Goal: Information Seeking & Learning: Learn about a topic

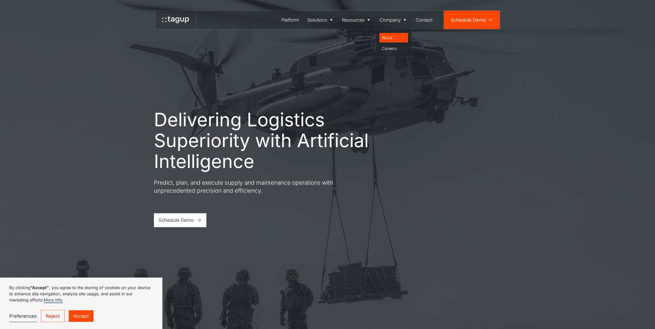
click at [389, 37] on div "About" at bounding box center [393, 37] width 24 height 6
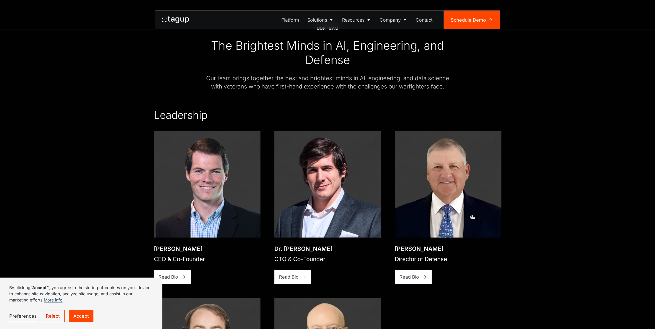
scroll to position [849, 0]
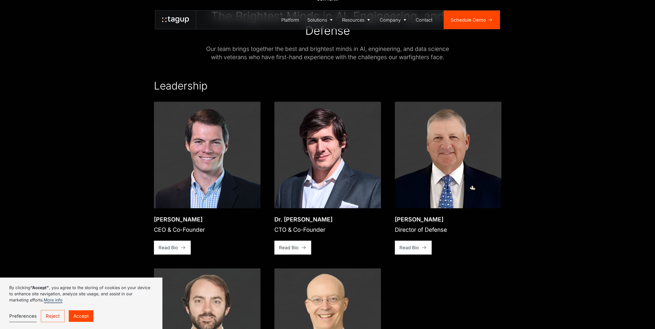
click at [57, 314] on link "Reject" at bounding box center [53, 316] width 24 height 12
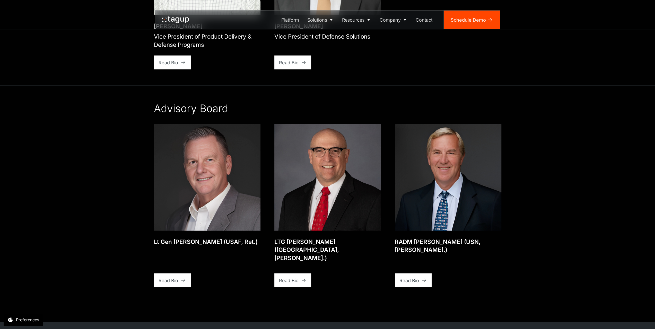
scroll to position [1209, 0]
drag, startPoint x: 75, startPoint y: 246, endPoint x: 61, endPoint y: 102, distance: 144.4
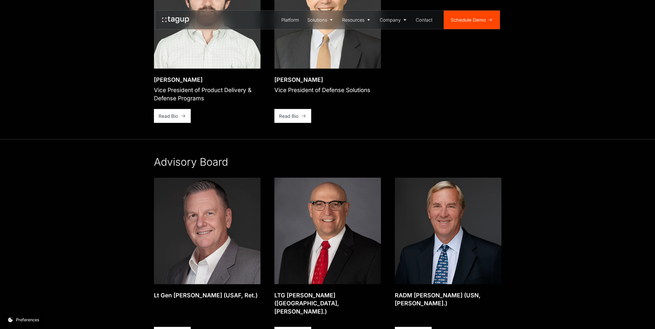
scroll to position [1132, 0]
